Goal: Check status: Check status

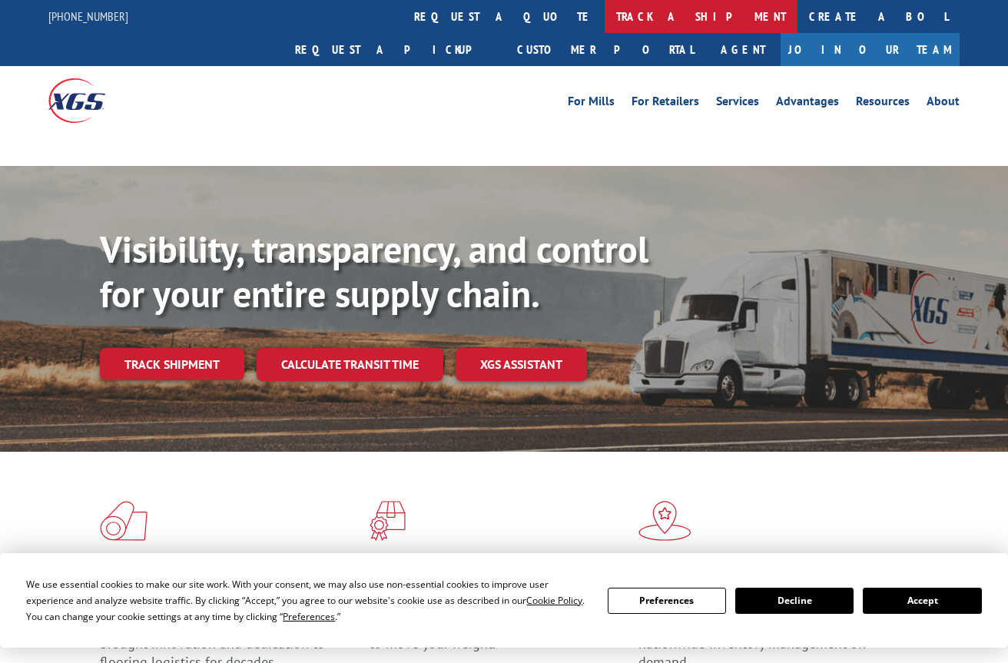
click at [605, 19] on link "track a shipment" at bounding box center [701, 16] width 193 height 33
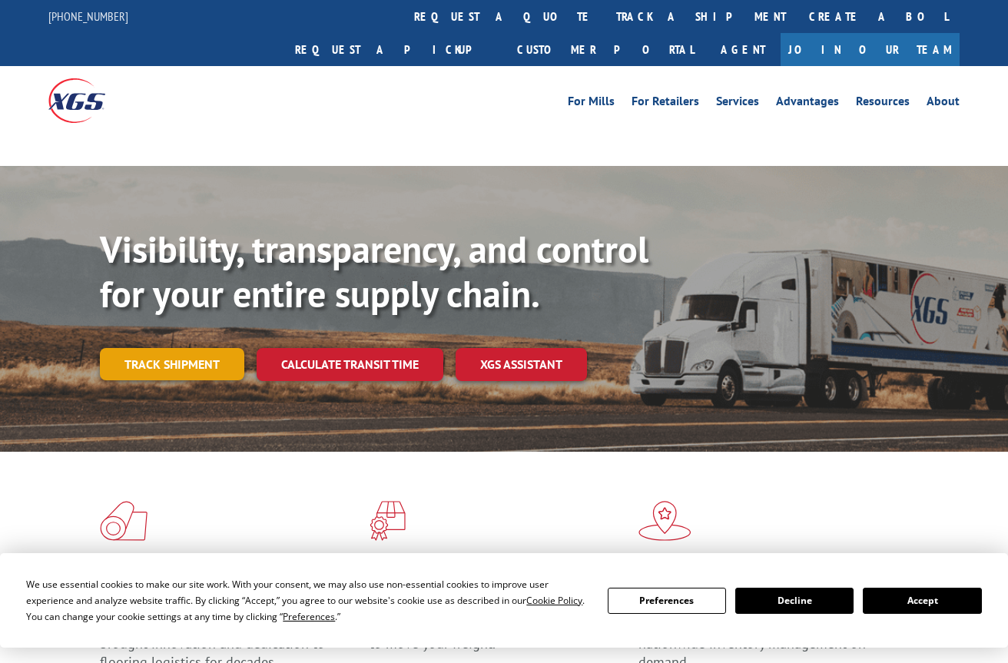
click at [166, 348] on link "Track shipment" at bounding box center [172, 364] width 144 height 32
click at [138, 348] on link "Track shipment" at bounding box center [172, 364] width 144 height 32
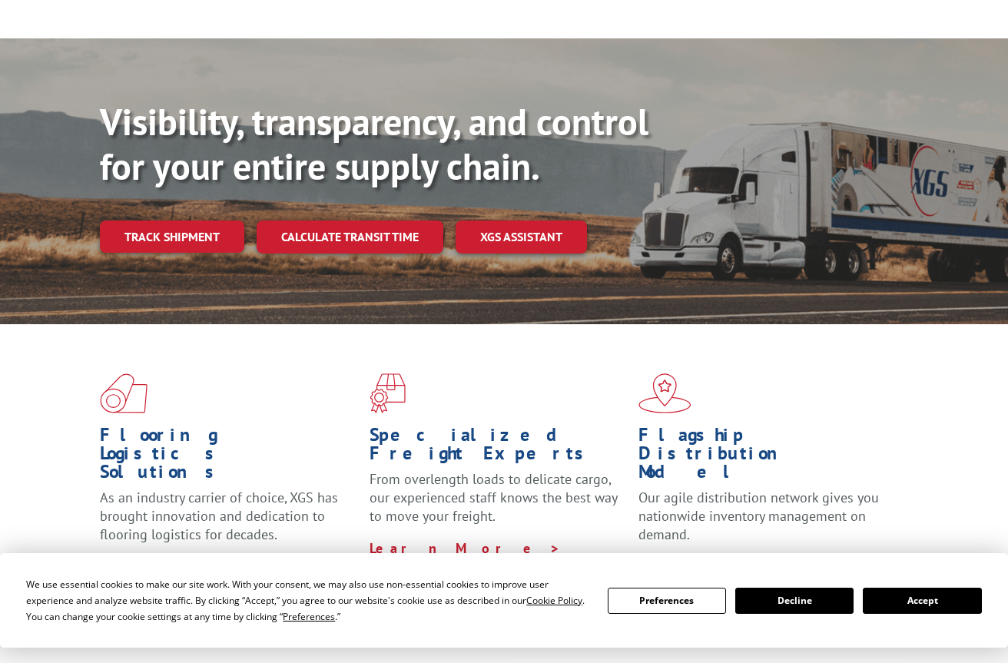
scroll to position [307, 0]
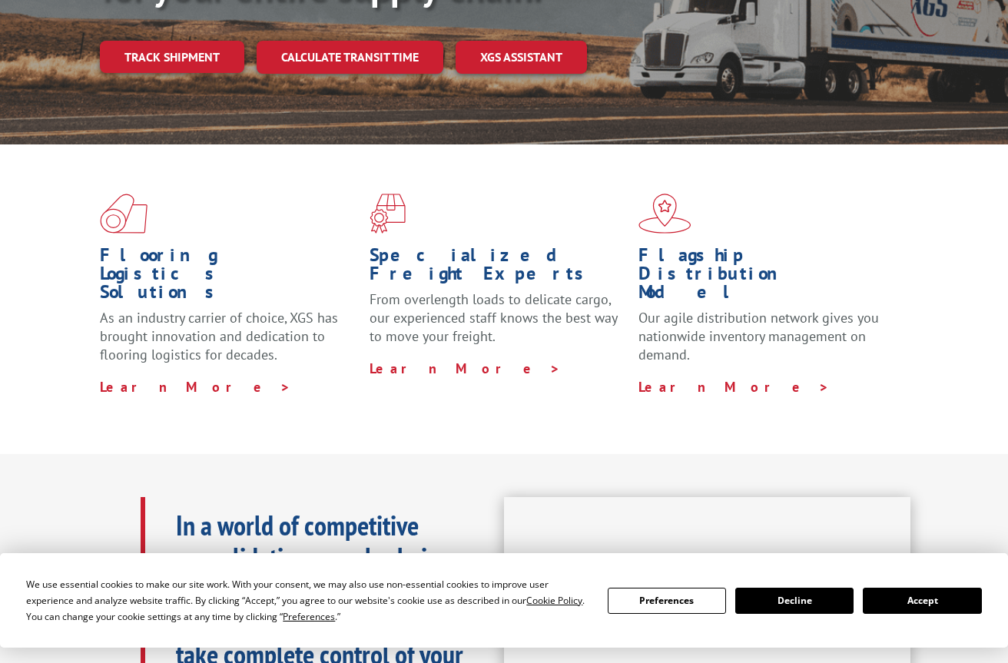
click at [949, 600] on button "Accept" at bounding box center [922, 601] width 118 height 26
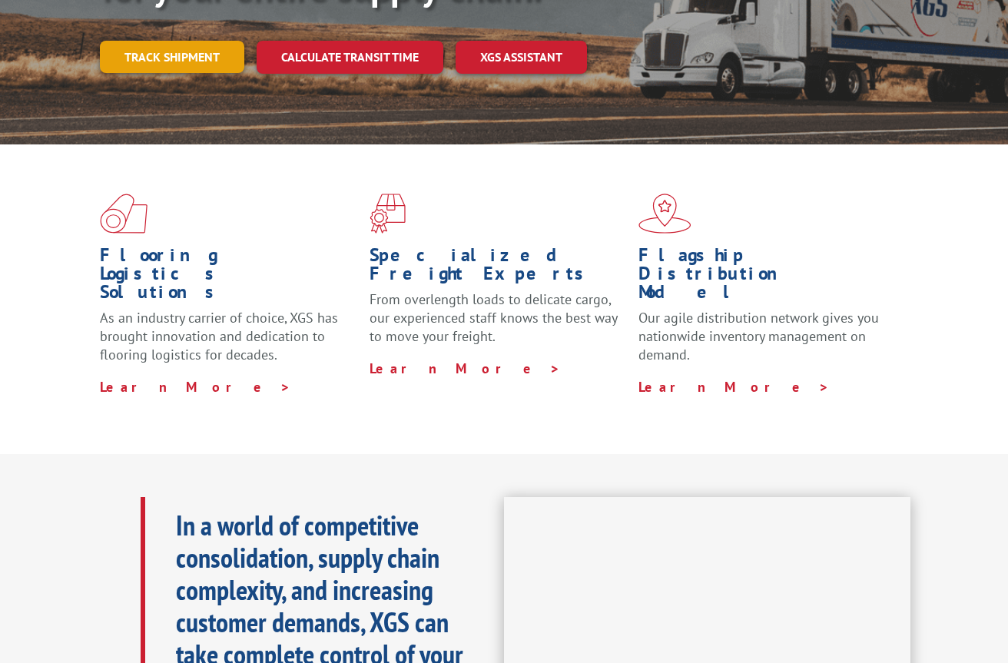
click at [208, 41] on link "Track shipment" at bounding box center [172, 57] width 144 height 32
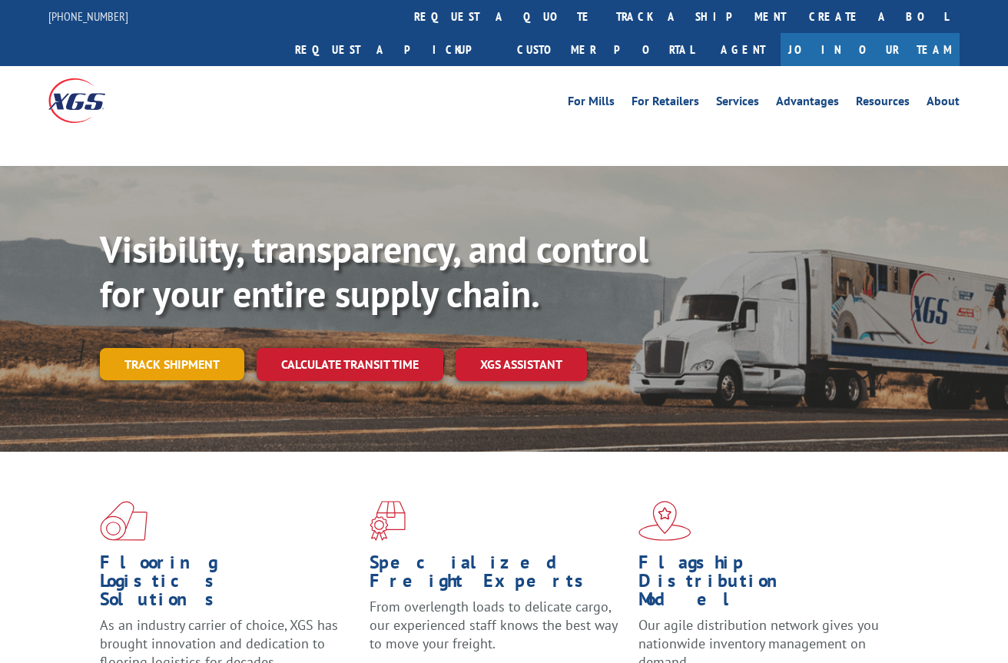
click at [208, 66] on div at bounding box center [162, 100] width 228 height 68
click at [171, 348] on link "Track shipment" at bounding box center [172, 364] width 144 height 32
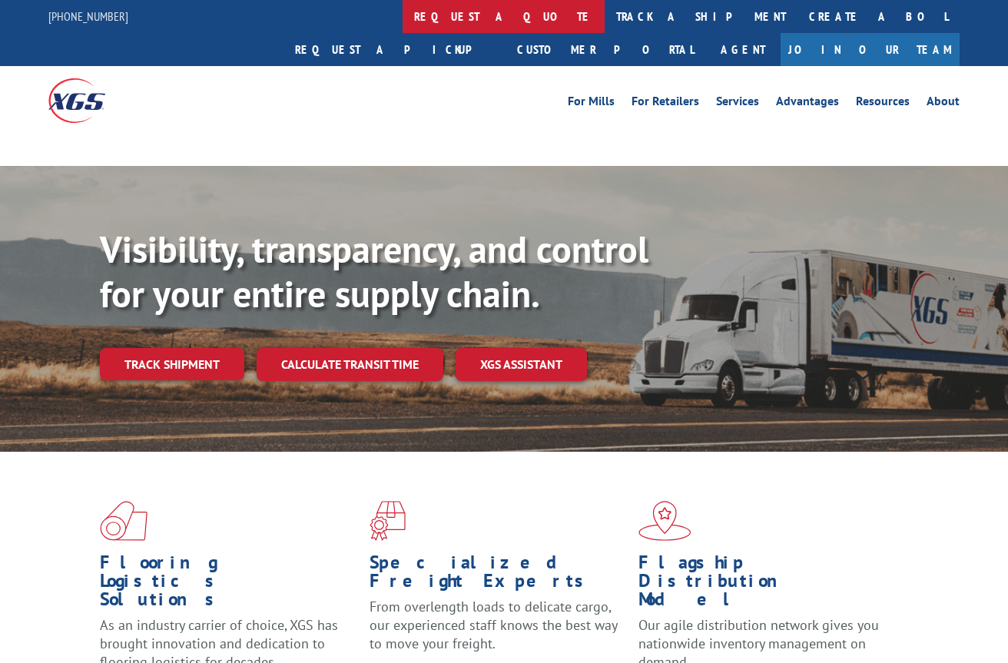
drag, startPoint x: 171, startPoint y: 320, endPoint x: 323, endPoint y: 4, distance: 350.5
click at [170, 348] on link "Track shipment" at bounding box center [172, 364] width 144 height 32
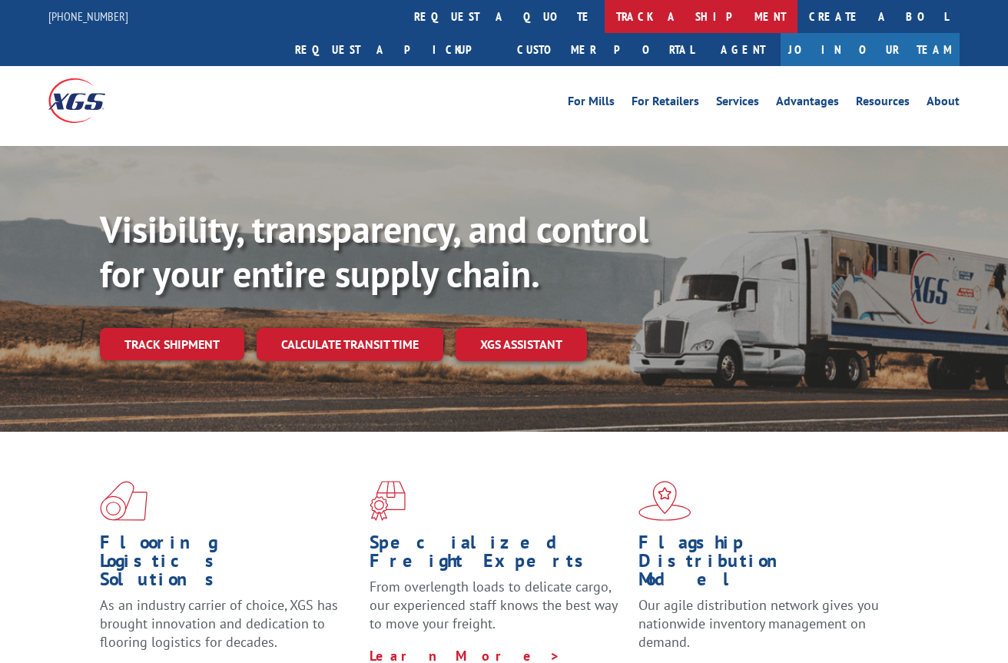
click at [605, 26] on link "track a shipment" at bounding box center [701, 16] width 193 height 33
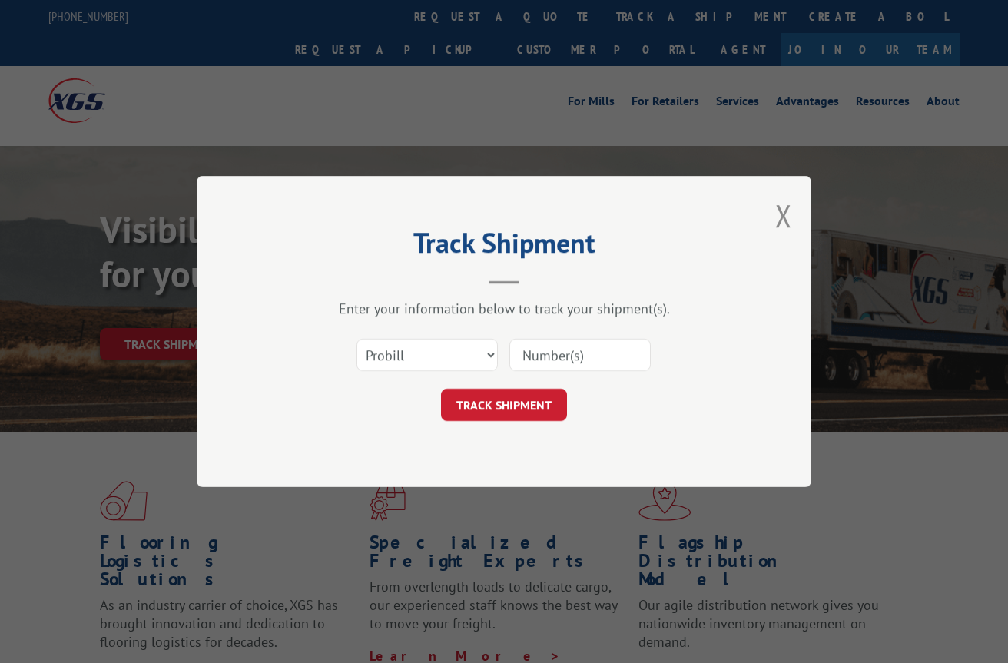
paste input "16137799"
type input "16137799"
click at [520, 413] on button "TRACK SHIPMENT" at bounding box center [504, 405] width 126 height 32
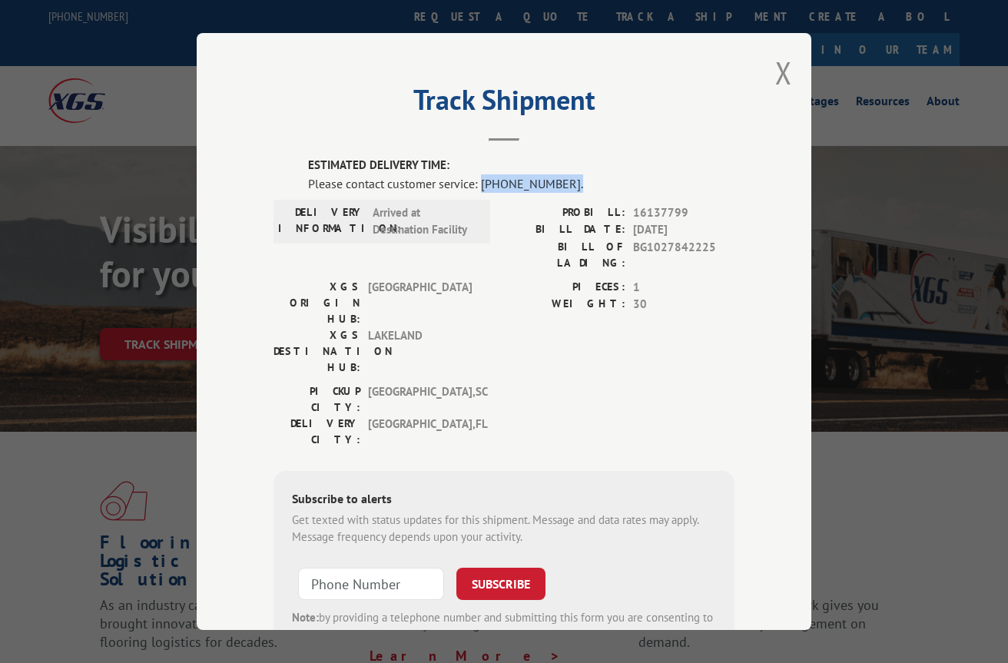
drag, startPoint x: 560, startPoint y: 177, endPoint x: 476, endPoint y: 184, distance: 84.0
click at [476, 184] on div "Please contact customer service: [PHONE_NUMBER]." at bounding box center [521, 183] width 426 height 18
copy div "[PHONE_NUMBER]."
click at [560, 197] on div "ESTIMATED DELIVERY TIME: Please contact customer service: [PHONE_NUMBER]. DELIV…" at bounding box center [503, 418] width 461 height 522
drag, startPoint x: 556, startPoint y: 177, endPoint x: 476, endPoint y: 174, distance: 80.7
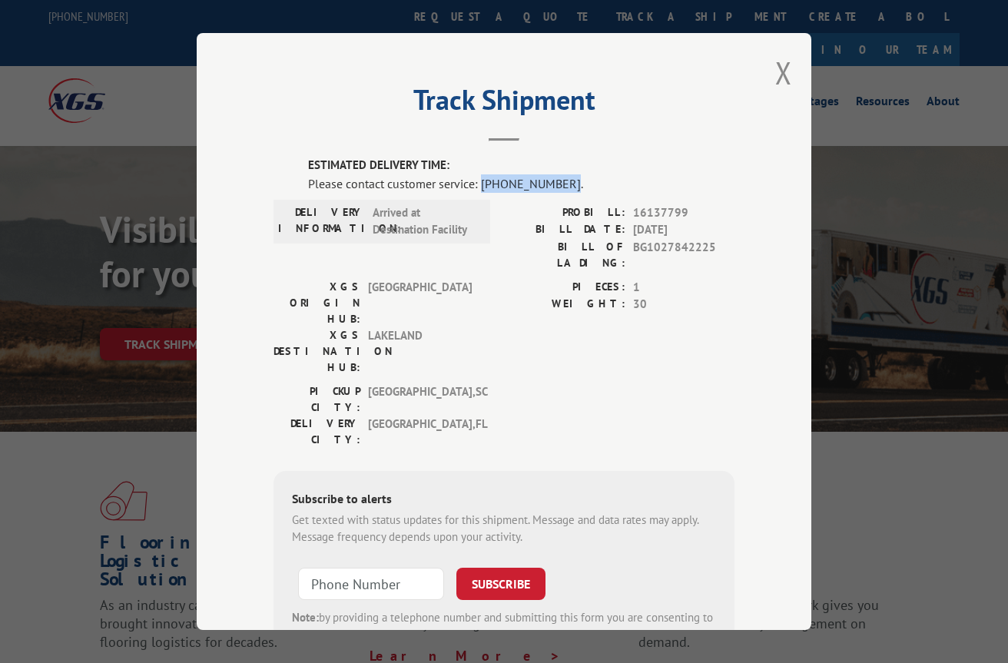
click at [476, 174] on div "Please contact customer service: [PHONE_NUMBER]." at bounding box center [521, 183] width 426 height 18
copy div "[PHONE_NUMBER]"
click at [949, 99] on div "Track Shipment ESTIMATED DELIVERY TIME: Please contact customer service: [PHONE…" at bounding box center [504, 331] width 1008 height 663
click at [777, 69] on button "Close modal" at bounding box center [783, 72] width 17 height 41
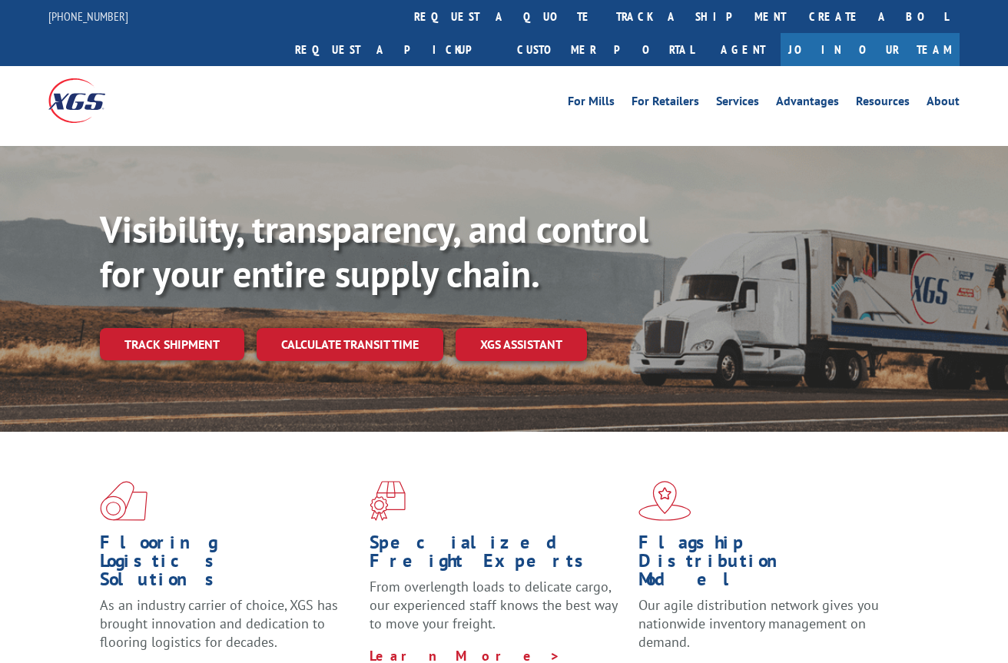
click at [998, 461] on div "Flooring Logistics Solutions As an industry carrier of choice, XGS has brought …" at bounding box center [504, 582] width 1008 height 300
click at [605, 24] on link "track a shipment" at bounding box center [701, 16] width 193 height 33
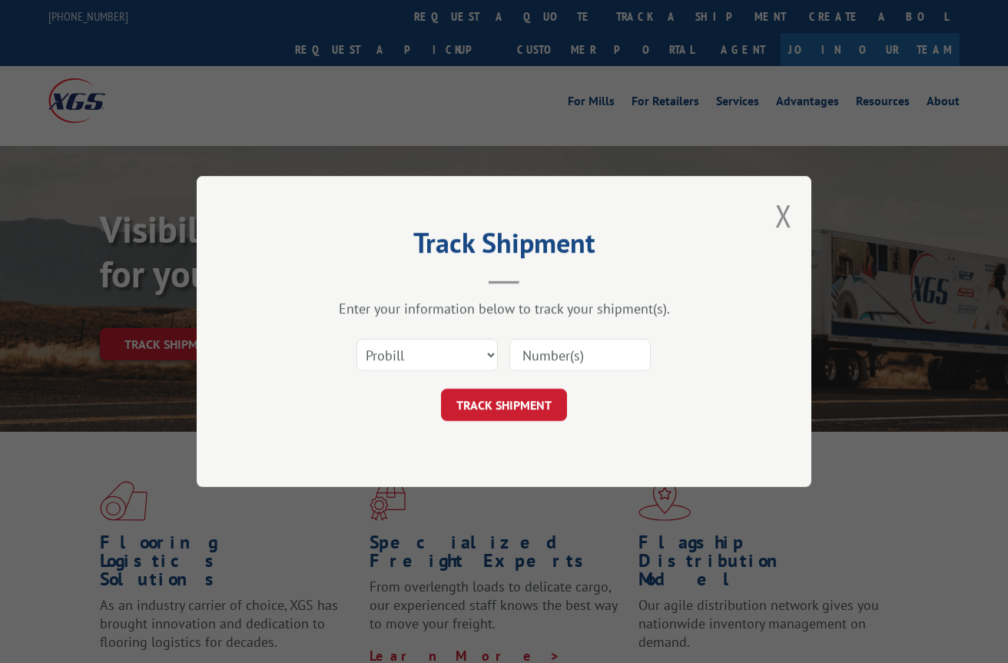
click at [555, 363] on input at bounding box center [579, 355] width 141 height 32
paste input "16137799"
type input "16137799"
click at [467, 412] on button "TRACK SHIPMENT" at bounding box center [504, 405] width 126 height 32
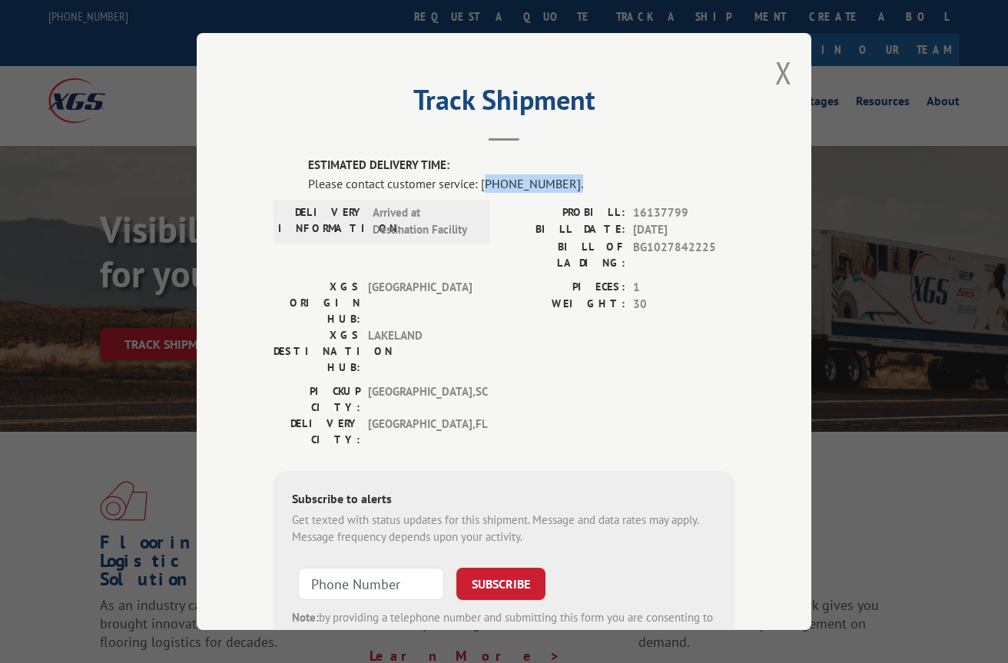
drag, startPoint x: 556, startPoint y: 177, endPoint x: 478, endPoint y: 183, distance: 78.6
click at [478, 183] on div "Please contact customer service: [PHONE_NUMBER]." at bounding box center [521, 183] width 426 height 18
click at [477, 184] on div "Please contact customer service: [PHONE_NUMBER]." at bounding box center [521, 183] width 426 height 18
drag, startPoint x: 475, startPoint y: 182, endPoint x: 555, endPoint y: 179, distance: 80.7
click at [555, 179] on div "Please contact customer service: [PHONE_NUMBER]." at bounding box center [521, 183] width 426 height 18
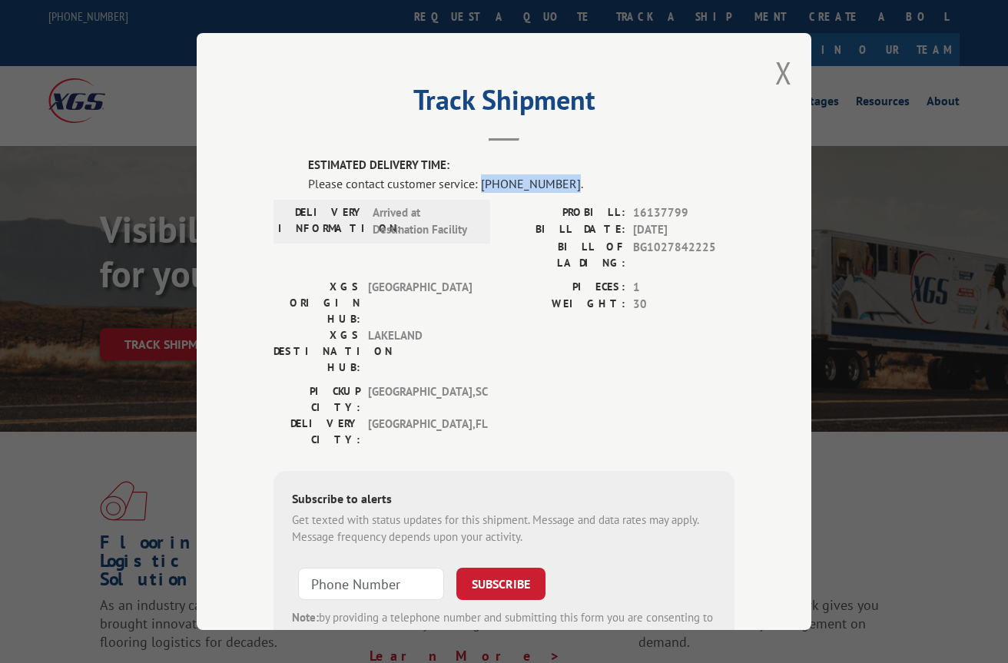
copy div "[PHONE_NUMBER]"
click at [956, 234] on div "Track Shipment ESTIMATED DELIVERY TIME: Please contact customer service: [PHONE…" at bounding box center [504, 331] width 1008 height 663
